Goal: Check status: Check status

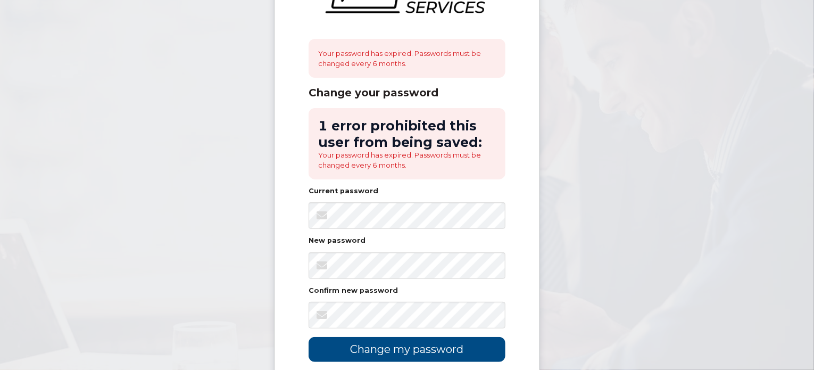
scroll to position [74, 0]
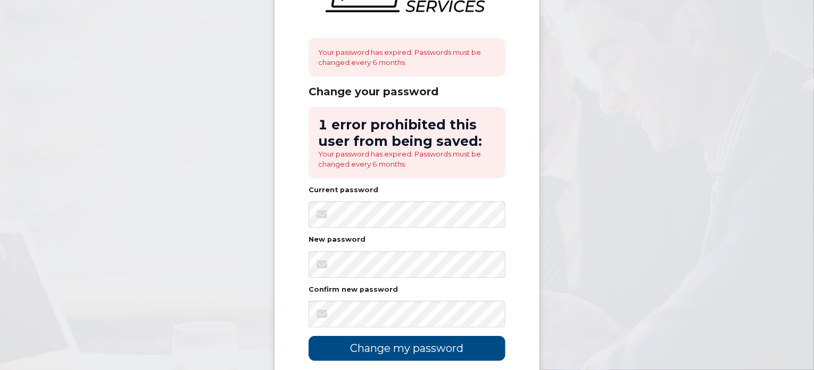
click at [309, 278] on div at bounding box center [309, 278] width 0 height 0
click at [419, 342] on input "Change my password" at bounding box center [407, 348] width 197 height 25
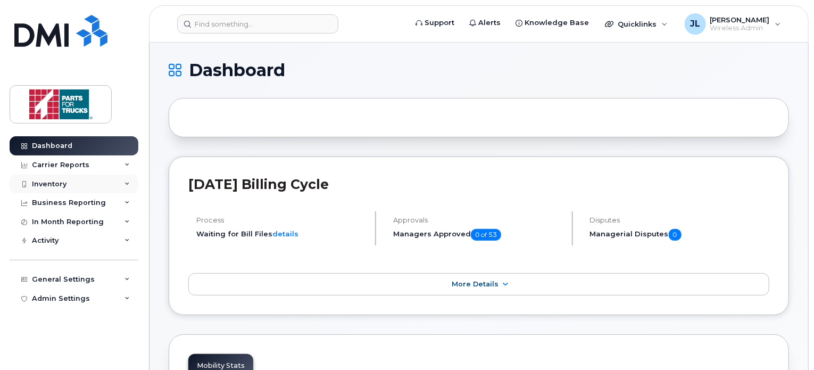
click at [92, 185] on div "Inventory" at bounding box center [74, 183] width 129 height 19
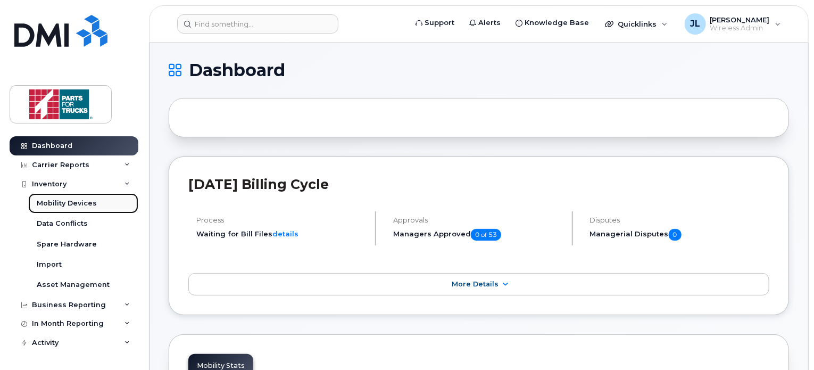
click at [76, 202] on div "Mobility Devices" at bounding box center [67, 203] width 60 height 10
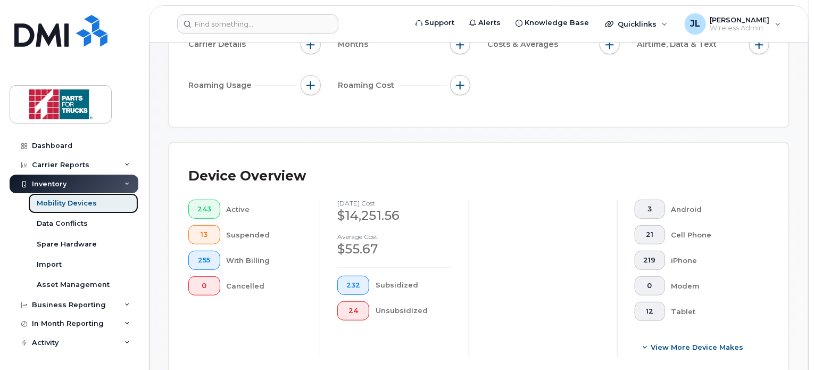
scroll to position [317, 0]
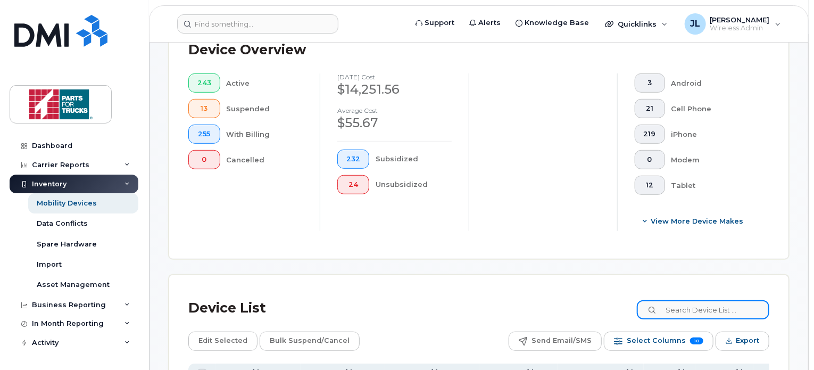
click at [689, 306] on input at bounding box center [703, 309] width 132 height 19
paste input "5063808554"
type input "5063808554"
